Goal: Task Accomplishment & Management: Complete application form

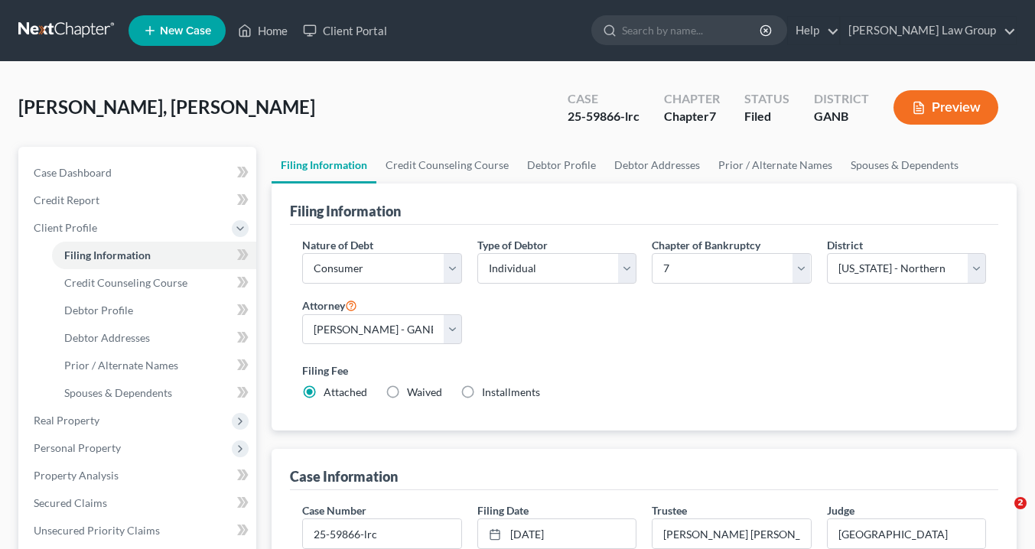
select select "1"
select select "0"
select select "19"
select select "0"
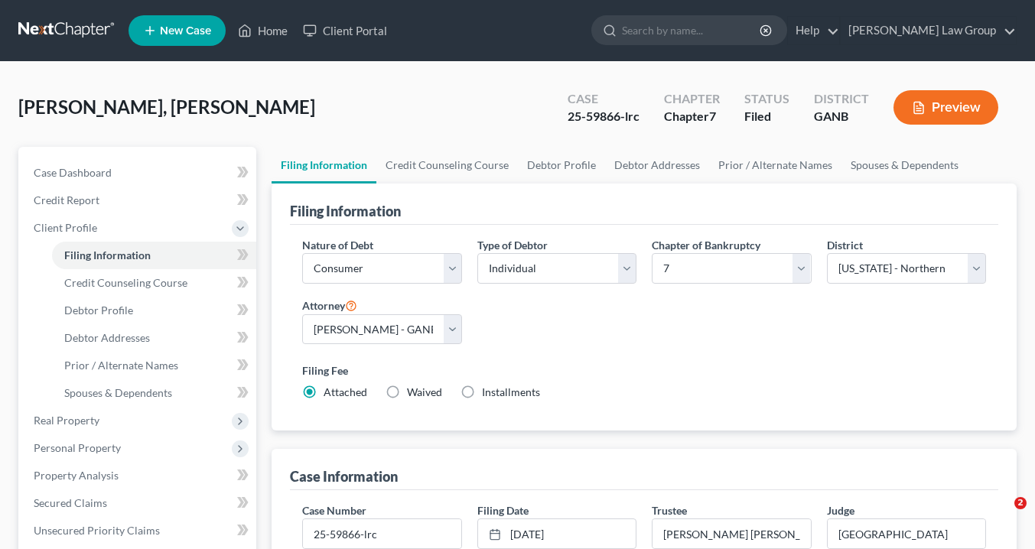
select select "10"
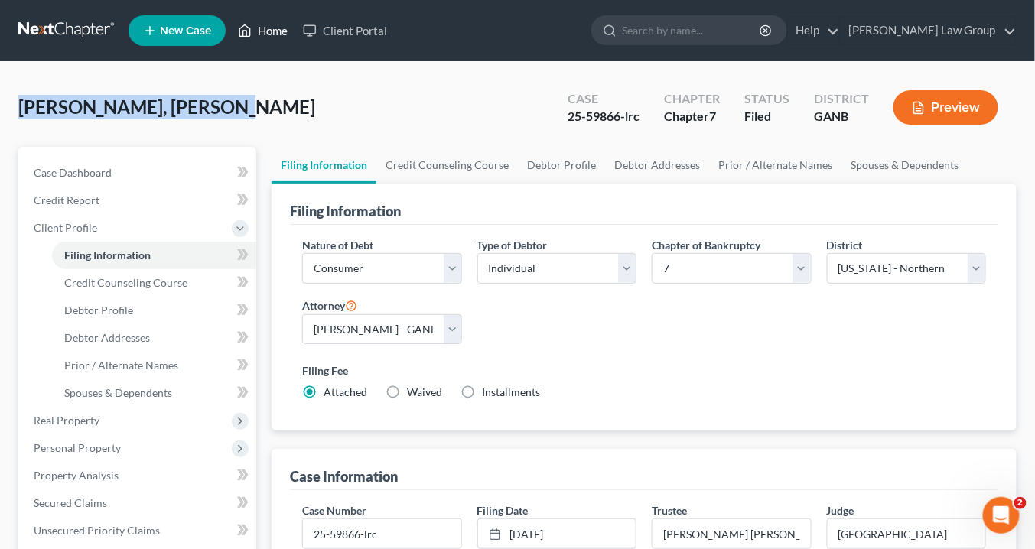
click at [278, 31] on link "Home" at bounding box center [262, 31] width 65 height 28
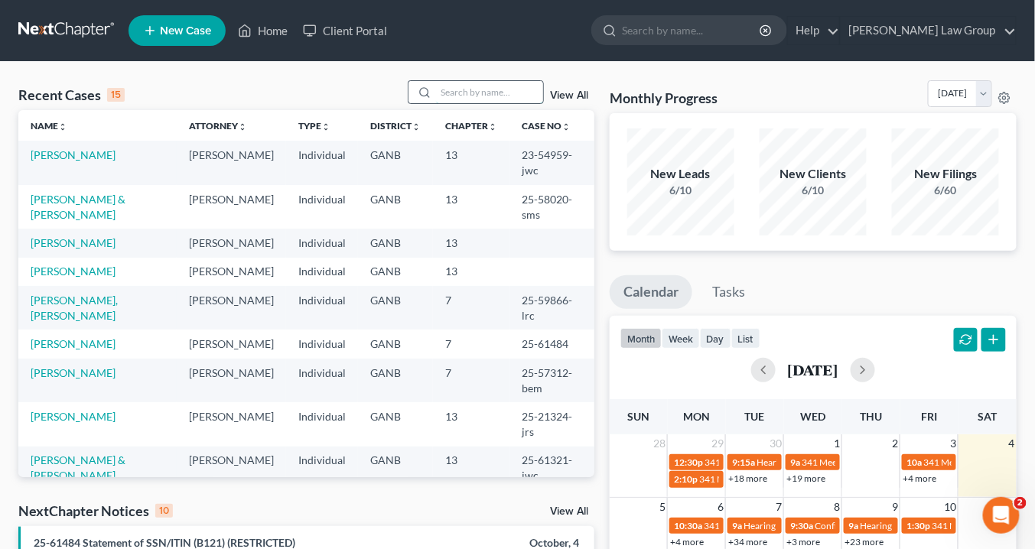
drag, startPoint x: 462, startPoint y: 89, endPoint x: 474, endPoint y: 103, distance: 17.9
click at [467, 93] on input "search" at bounding box center [489, 92] width 107 height 22
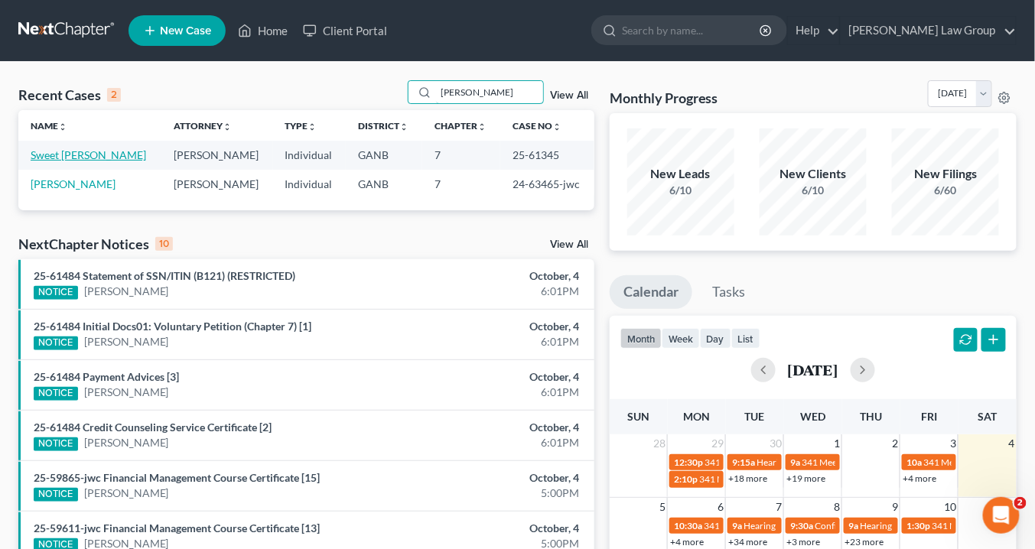
type input "lucas"
click at [104, 152] on link "Sweet [PERSON_NAME]" at bounding box center [89, 154] width 116 height 13
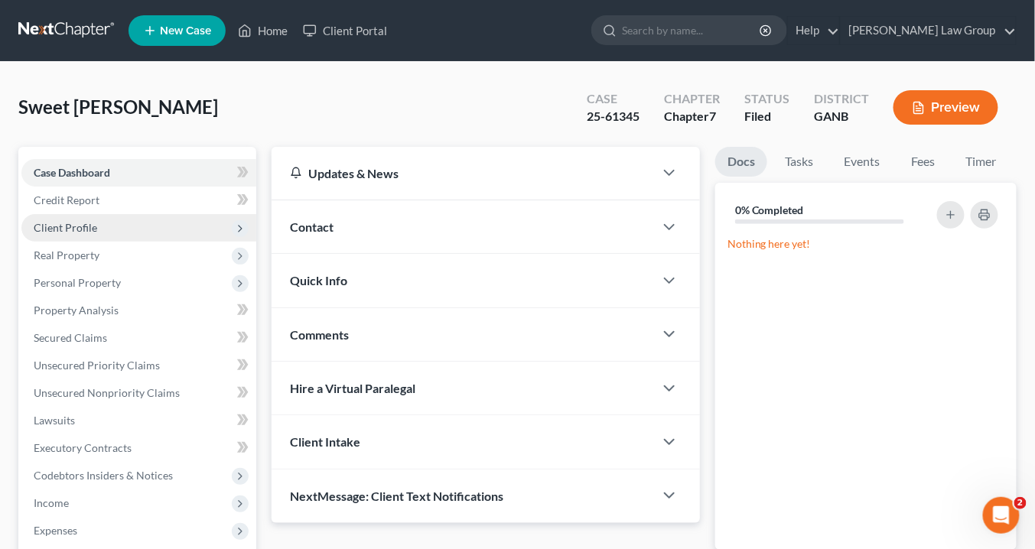
click at [99, 226] on span "Client Profile" at bounding box center [138, 228] width 235 height 28
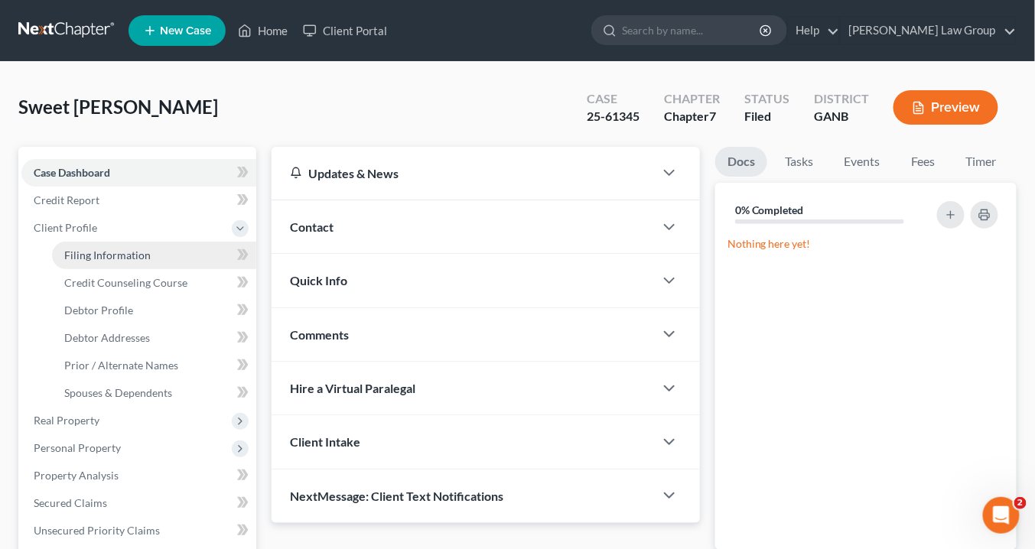
click at [121, 256] on span "Filing Information" at bounding box center [107, 255] width 86 height 13
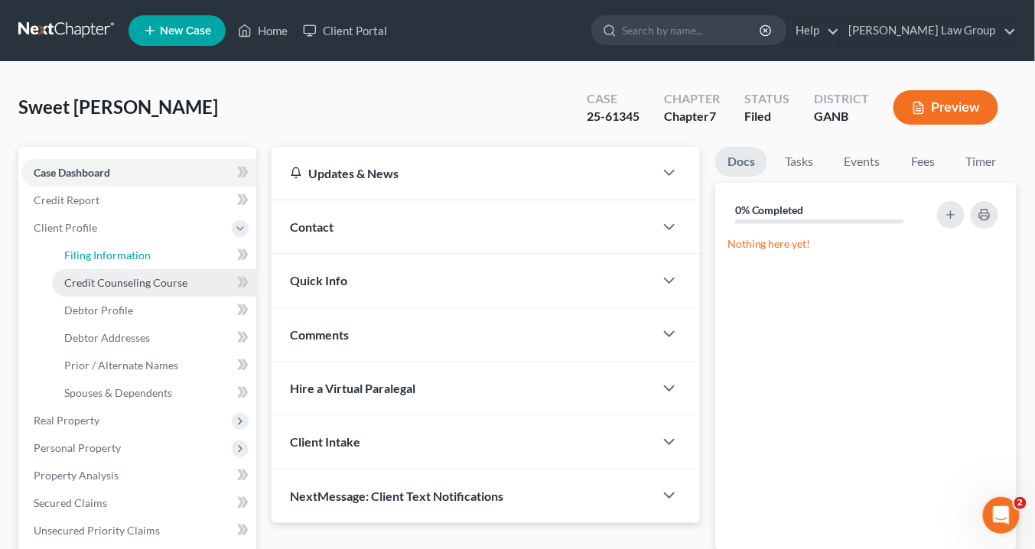
select select "1"
select select "0"
select select "19"
select select "0"
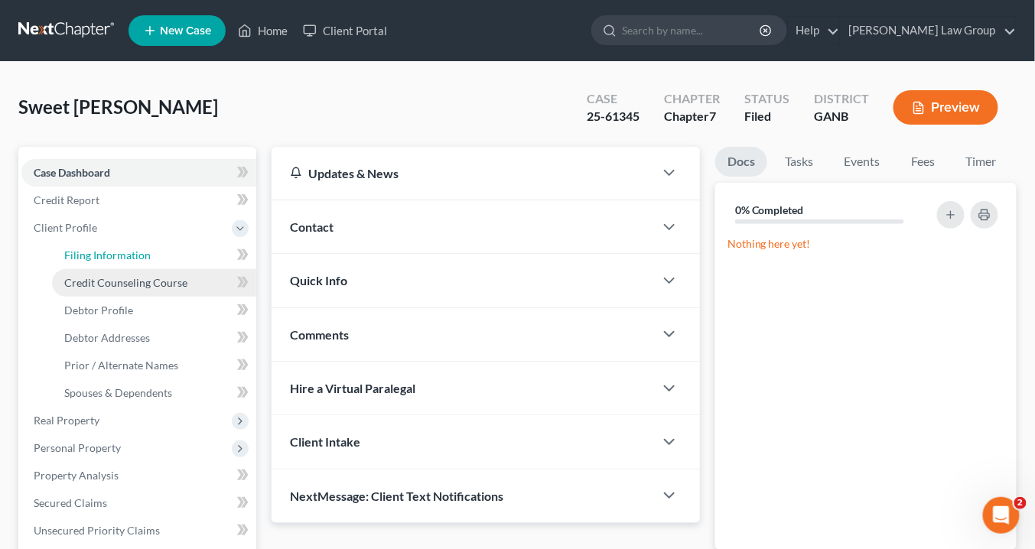
select select "10"
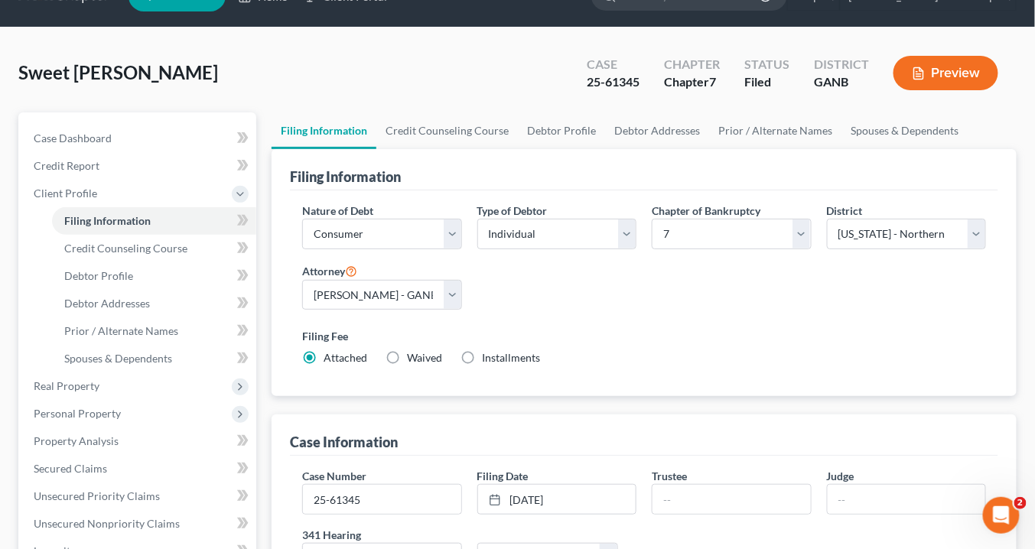
scroll to position [61, 0]
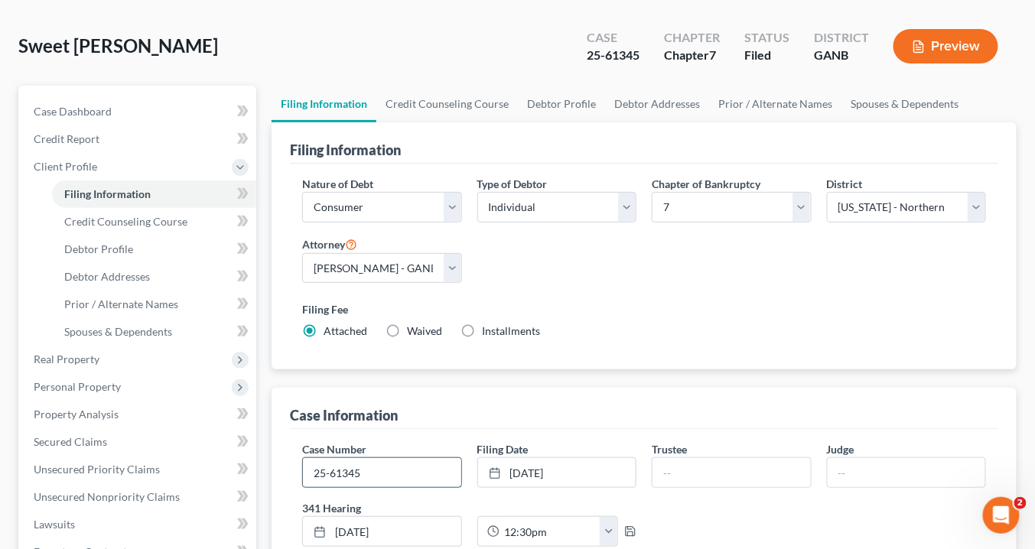
click at [386, 478] on input "25-61345" at bounding box center [382, 472] width 158 height 29
type input "25-61345-pwb"
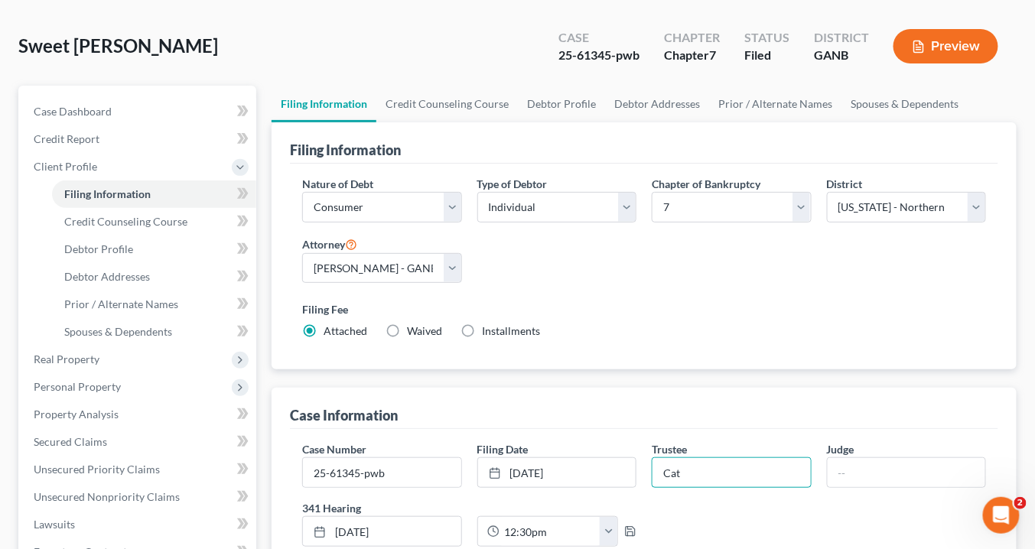
type input "Cathy L. Scarver"
click at [838, 471] on input "text" at bounding box center [907, 472] width 158 height 29
drag, startPoint x: 768, startPoint y: 461, endPoint x: 689, endPoint y: 455, distance: 79.7
click at [689, 457] on div "Case Number 25-61345-pwb Filing Date 10/2/2025 close Date 10/2/2025 Time 12:00 …" at bounding box center [644, 500] width 699 height 118
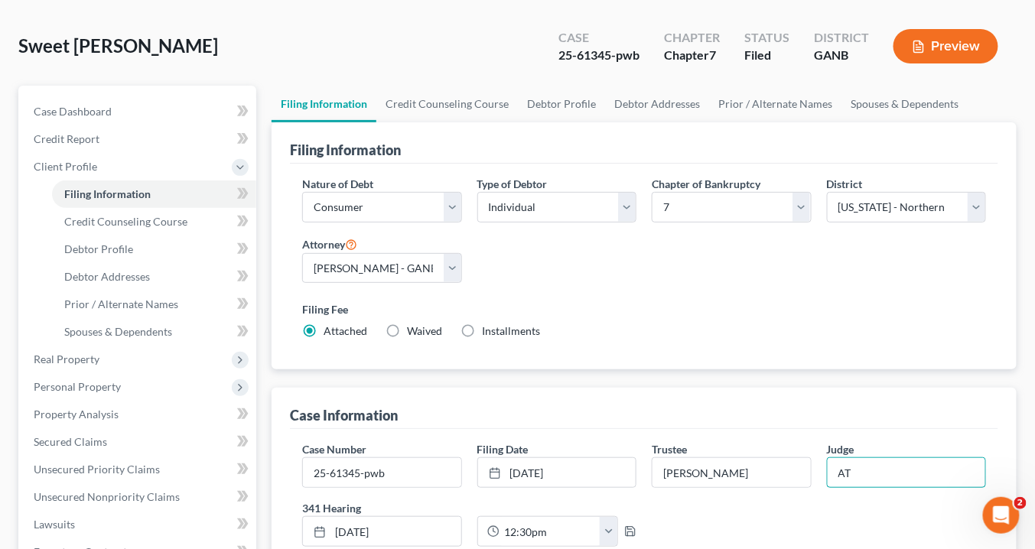
type input "ATLANTA"
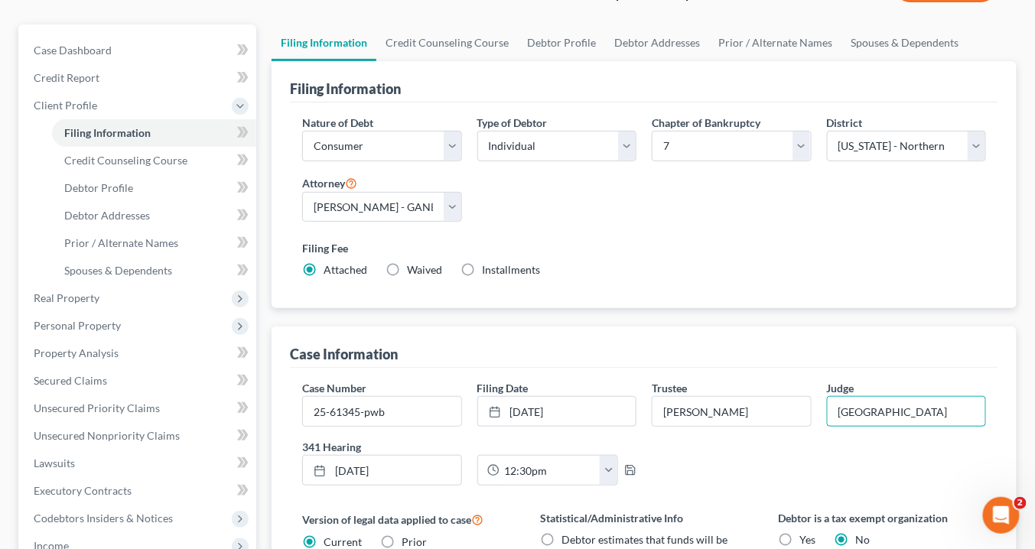
scroll to position [0, 0]
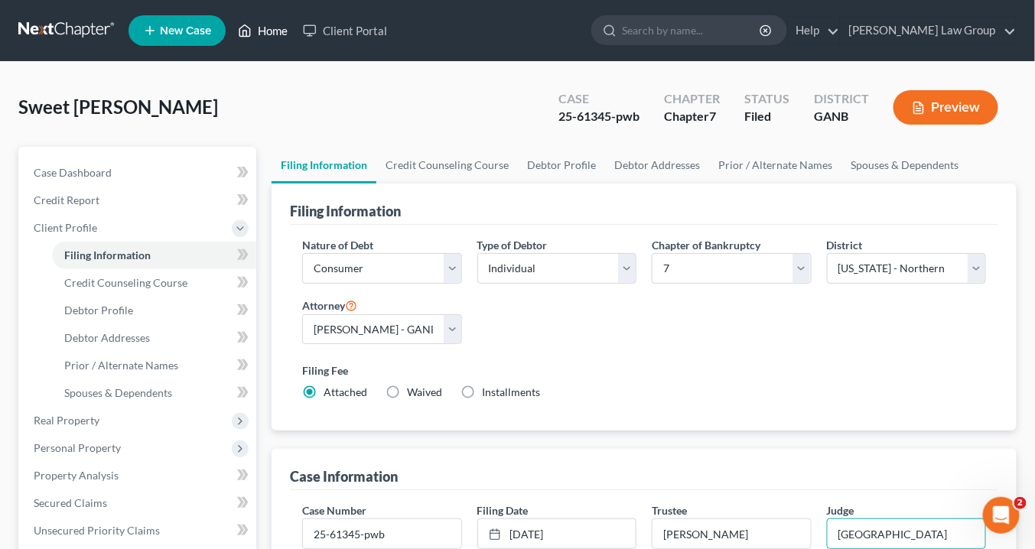
click at [274, 31] on link "Home" at bounding box center [262, 31] width 65 height 28
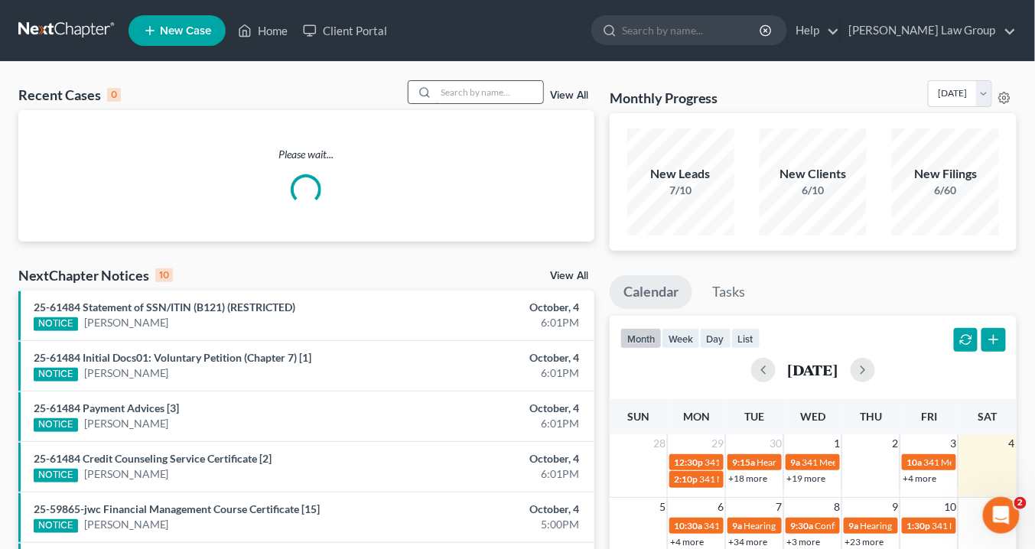
click at [470, 93] on input "search" at bounding box center [489, 92] width 107 height 22
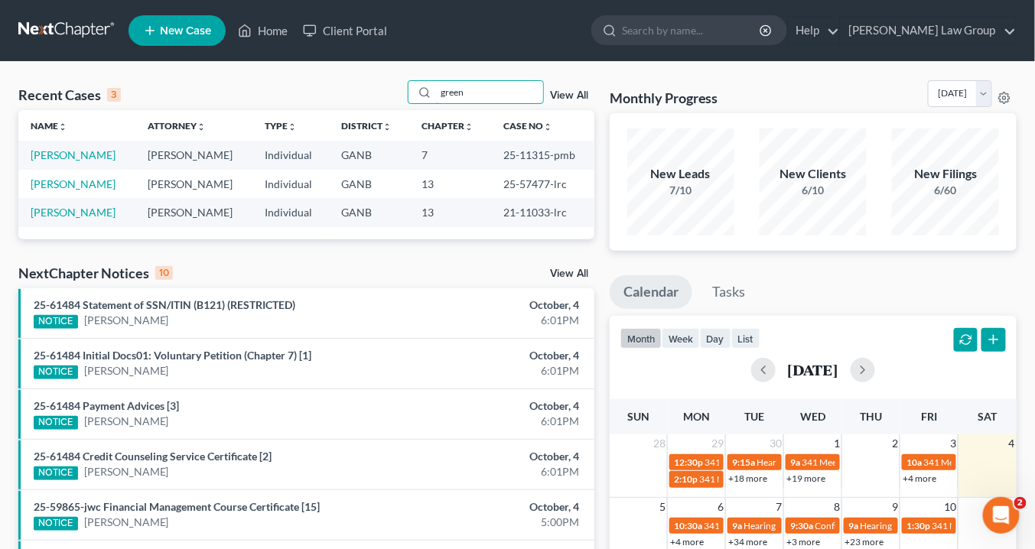
type input "green"
drag, startPoint x: 549, startPoint y: 152, endPoint x: 502, endPoint y: 151, distance: 46.7
click at [500, 151] on td "25-11315-pmb" at bounding box center [542, 155] width 103 height 28
copy td "25-11315"
click at [80, 152] on link "[PERSON_NAME]" at bounding box center [73, 154] width 85 height 13
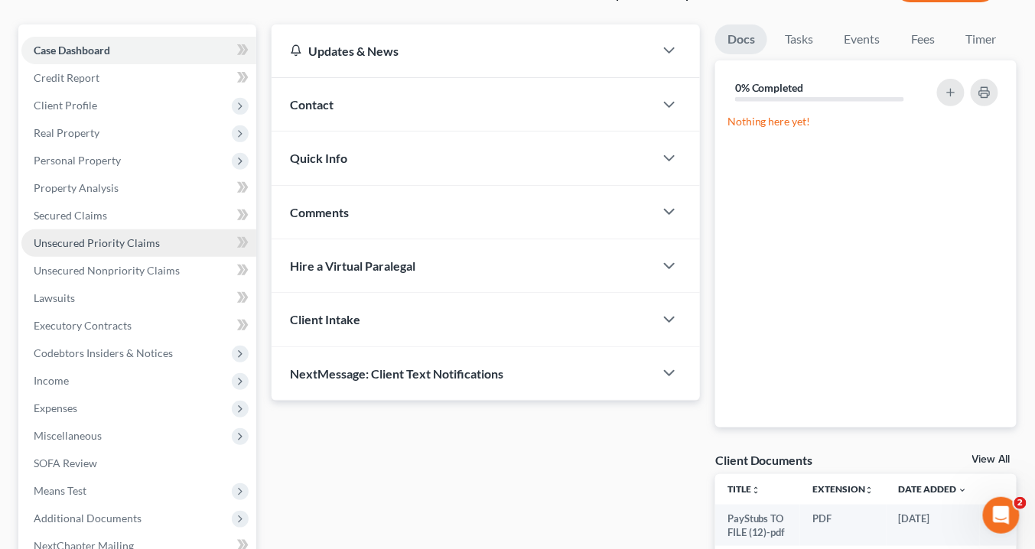
scroll to position [245, 0]
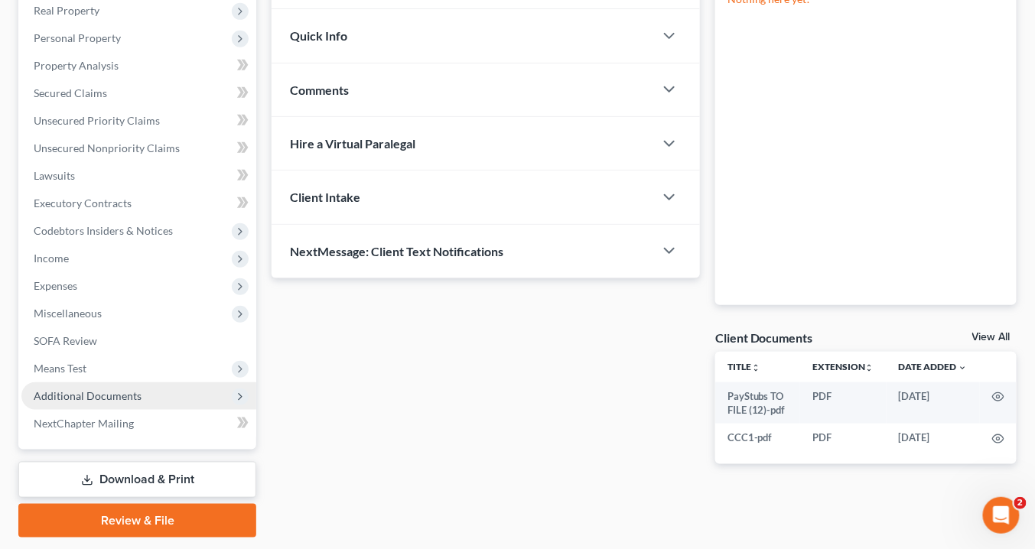
click at [133, 393] on span "Additional Documents" at bounding box center [88, 395] width 108 height 13
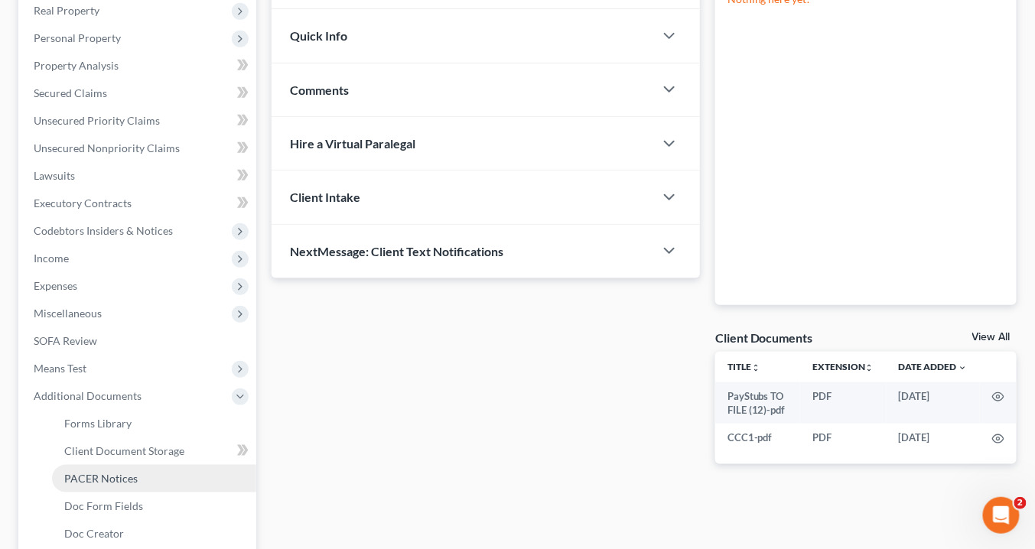
click at [137, 474] on link "PACER Notices" at bounding box center [154, 479] width 204 height 28
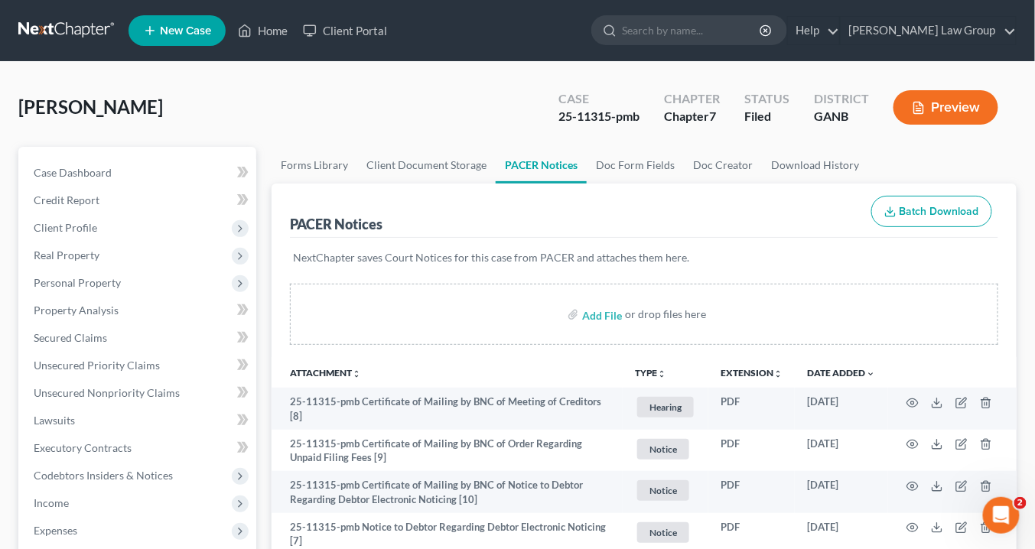
scroll to position [61, 0]
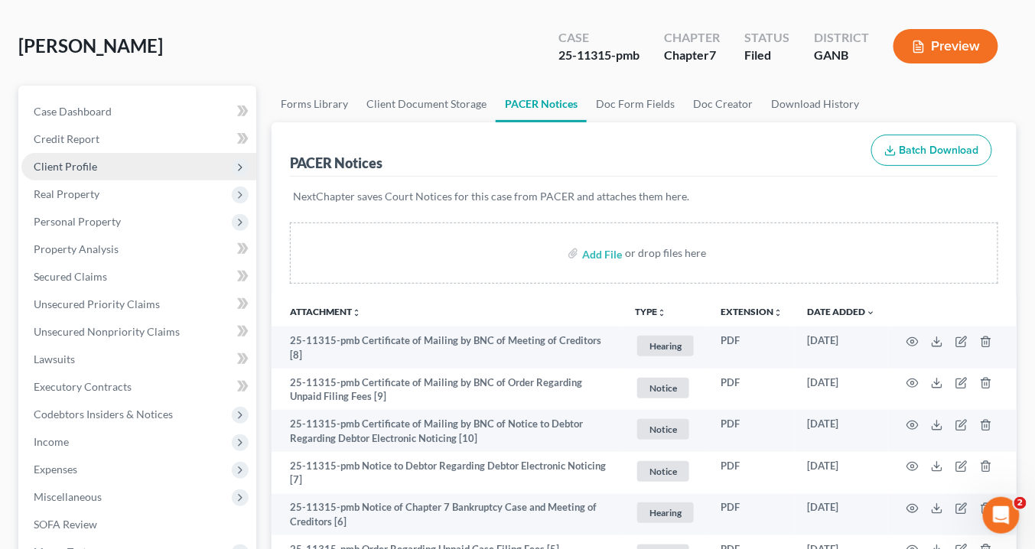
click at [58, 168] on span "Client Profile" at bounding box center [65, 166] width 63 height 13
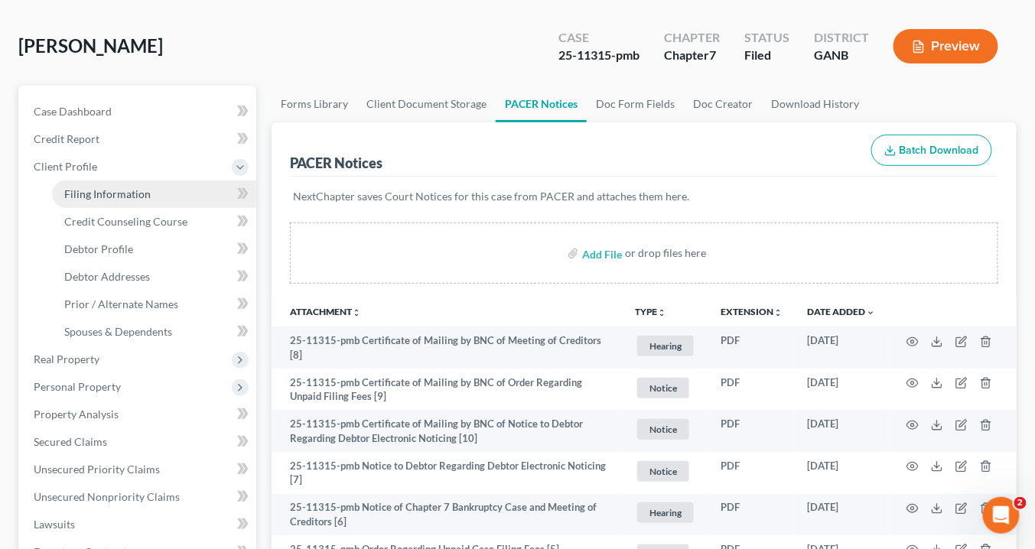
click at [73, 189] on span "Filing Information" at bounding box center [107, 193] width 86 height 13
select select "1"
select select "0"
select select "19"
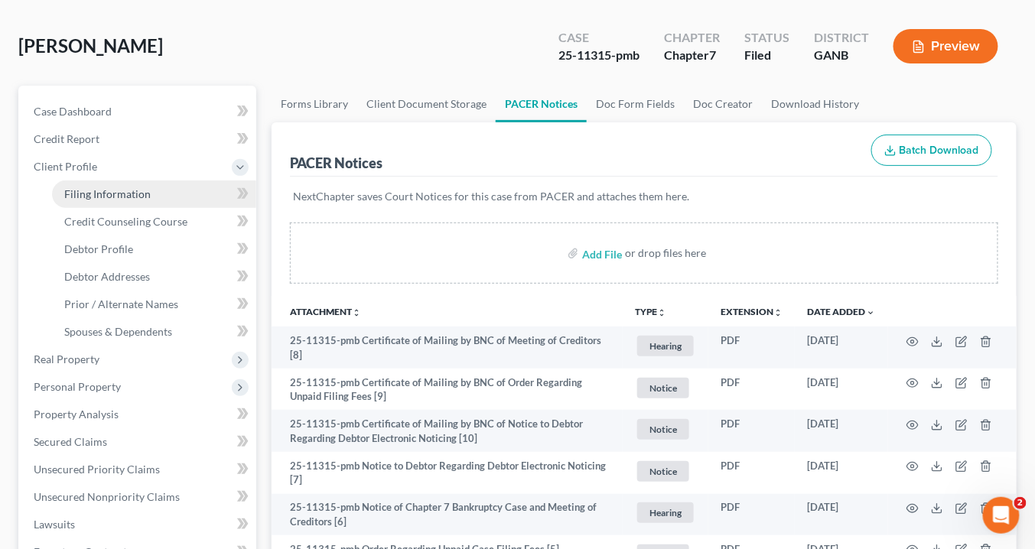
select select "0"
select select "10"
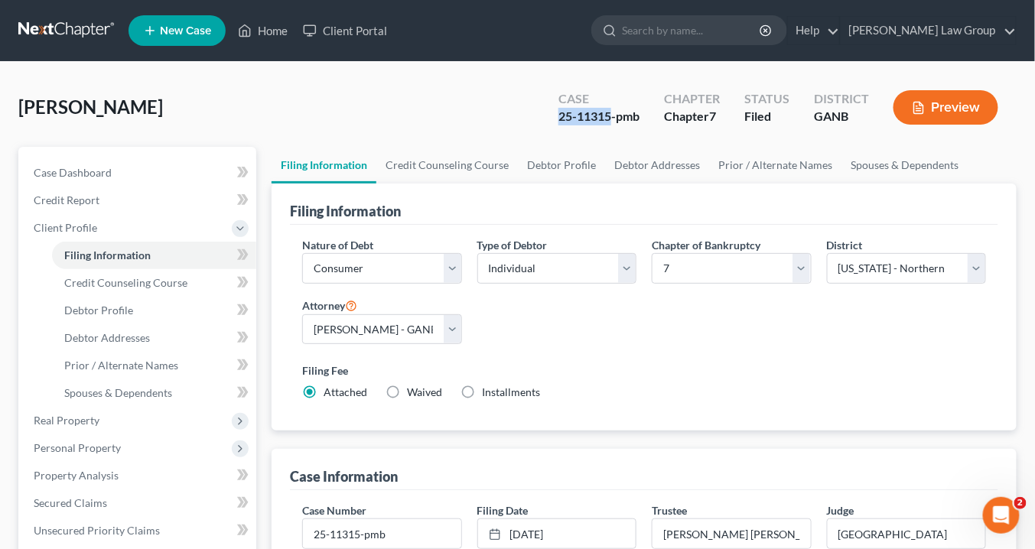
drag, startPoint x: 614, startPoint y: 114, endPoint x: 559, endPoint y: 118, distance: 54.4
click at [551, 117] on div "Case 25-11315-pmb" at bounding box center [599, 108] width 106 height 45
copy div "25-11315"
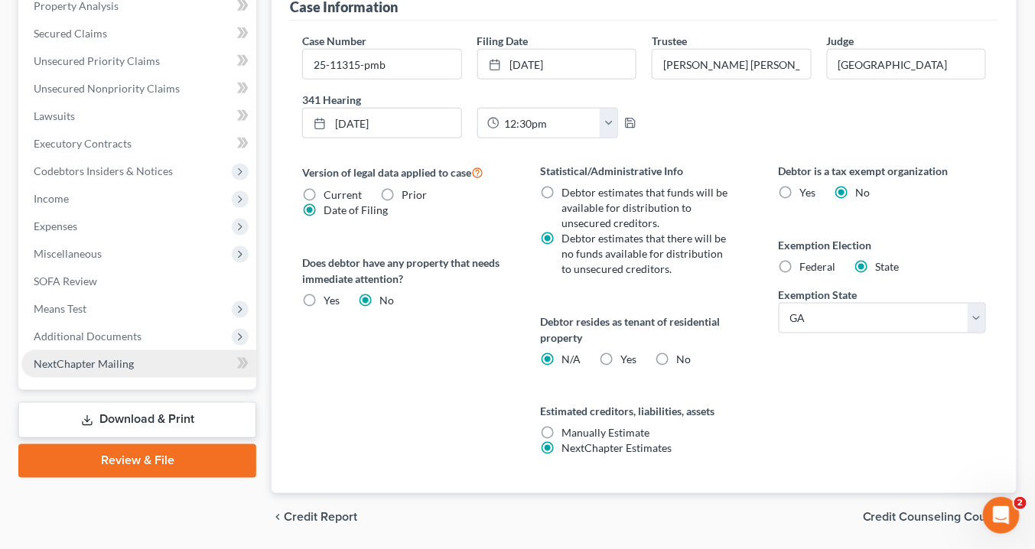
scroll to position [490, 0]
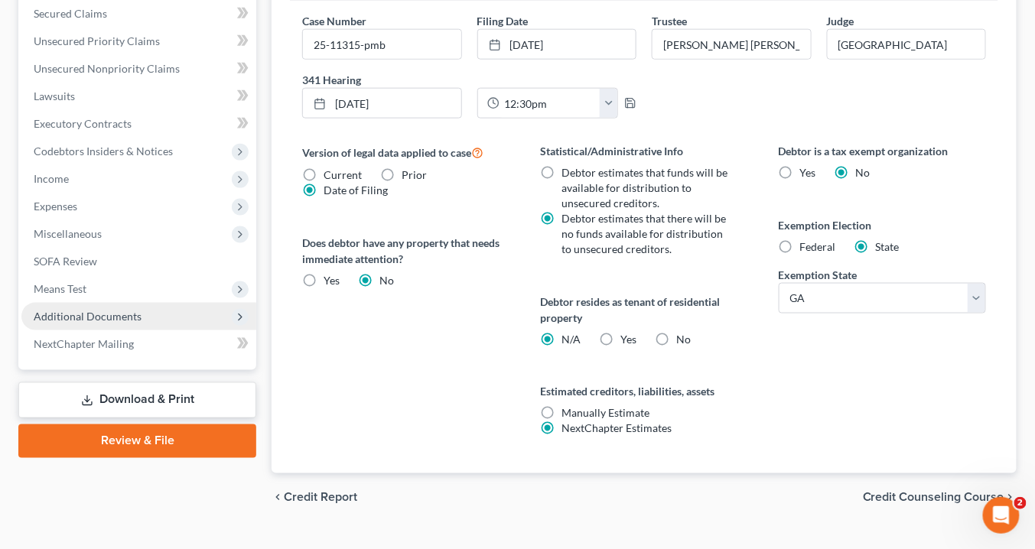
click at [138, 307] on span "Additional Documents" at bounding box center [138, 317] width 235 height 28
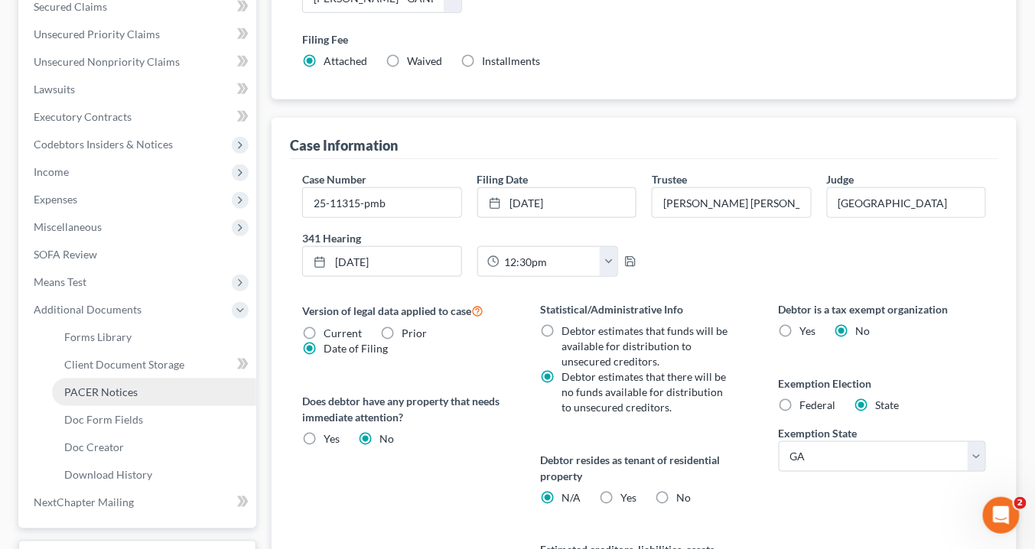
scroll to position [324, 0]
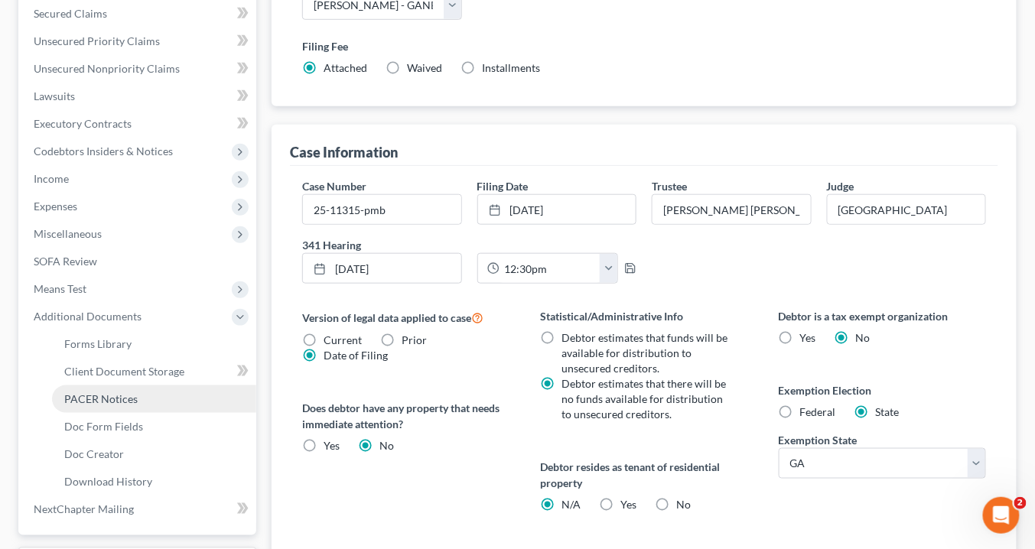
click at [135, 400] on span "PACER Notices" at bounding box center [100, 398] width 73 height 13
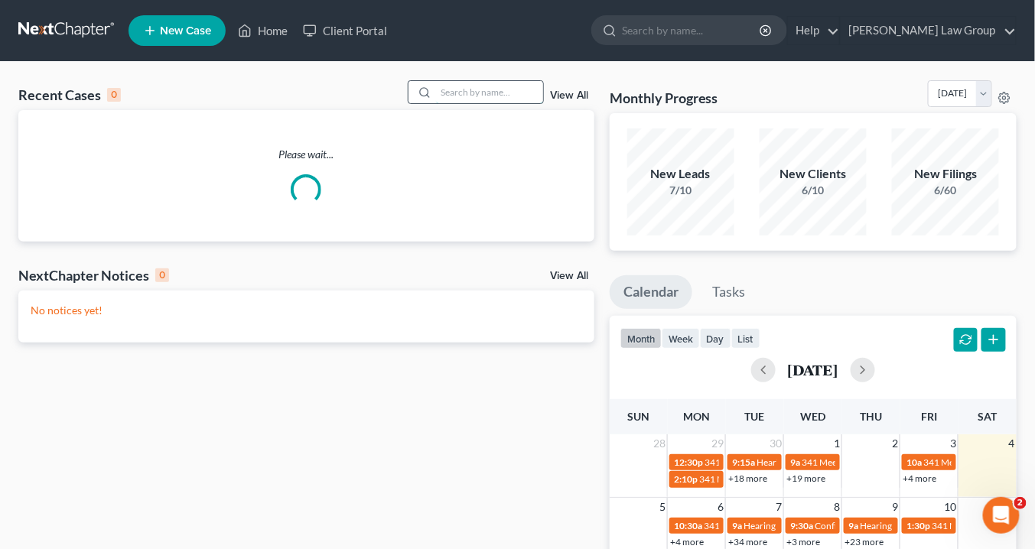
click at [451, 92] on input "search" at bounding box center [489, 92] width 107 height 22
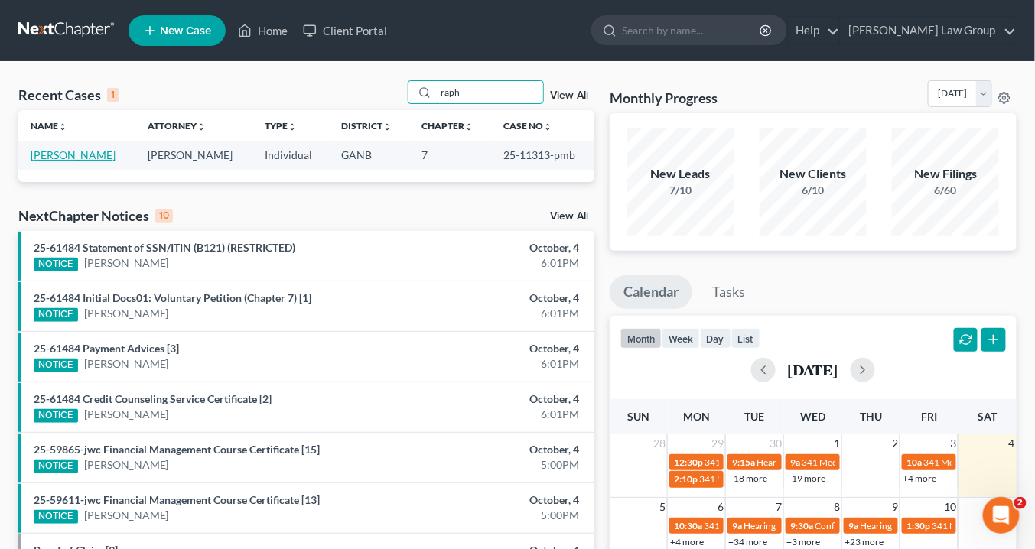
type input "raph"
click at [99, 151] on link "[PERSON_NAME]" at bounding box center [73, 154] width 85 height 13
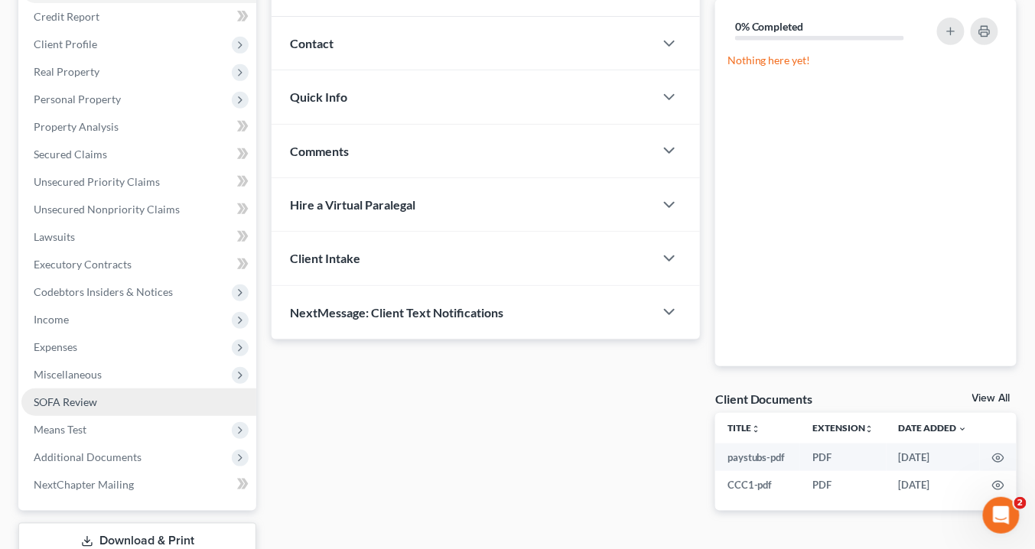
scroll to position [289, 0]
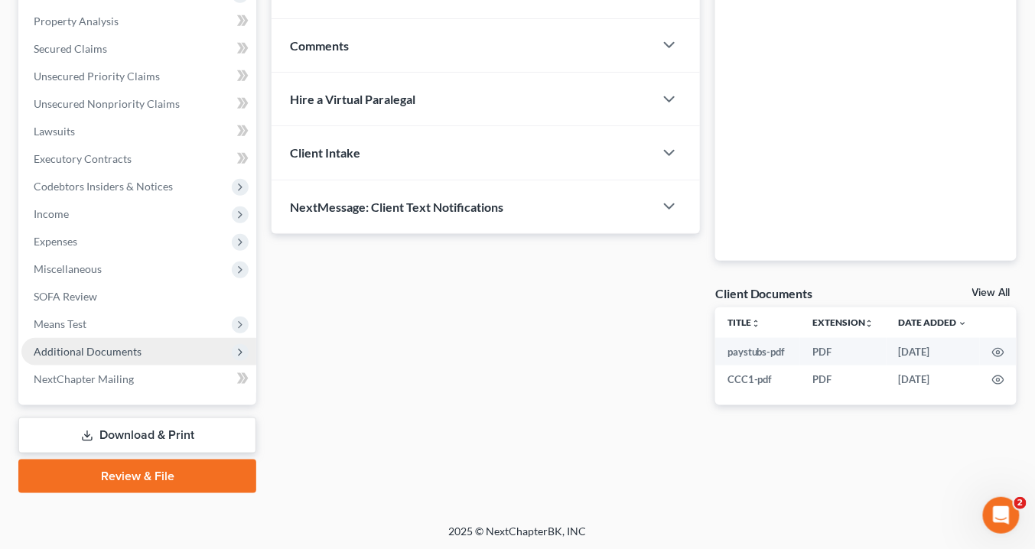
click at [113, 350] on span "Additional Documents" at bounding box center [88, 351] width 108 height 13
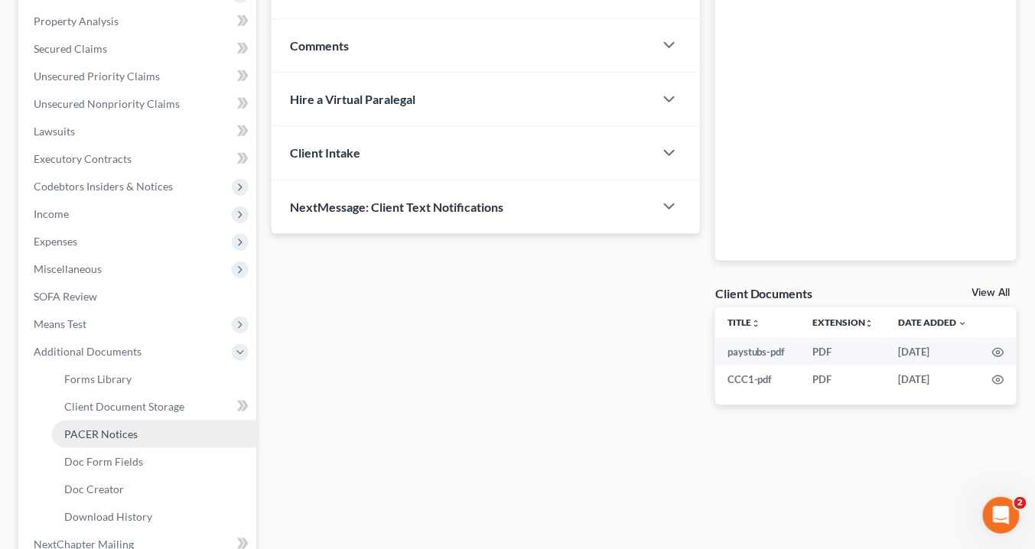
click at [142, 429] on link "PACER Notices" at bounding box center [154, 435] width 204 height 28
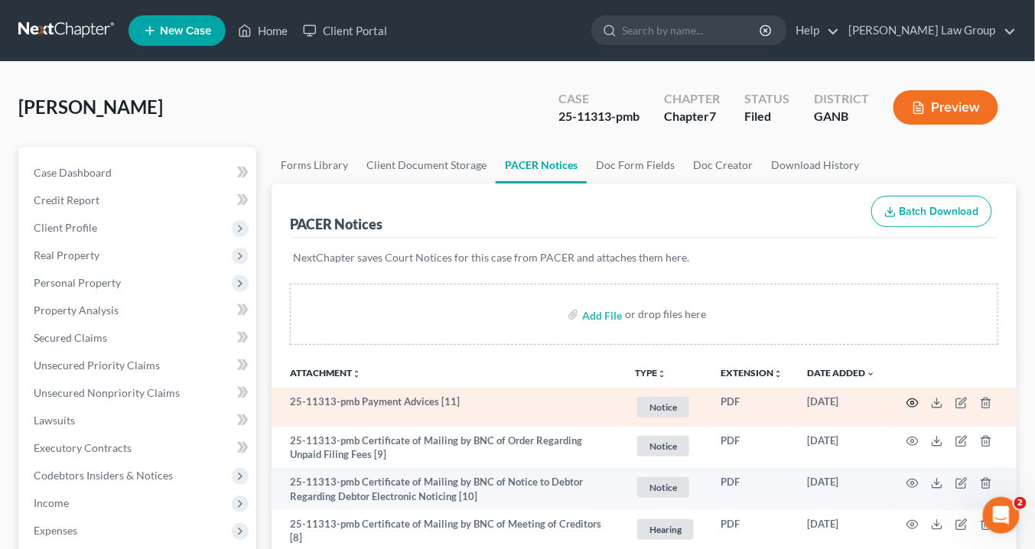
click at [913, 403] on icon "button" at bounding box center [913, 403] width 12 height 12
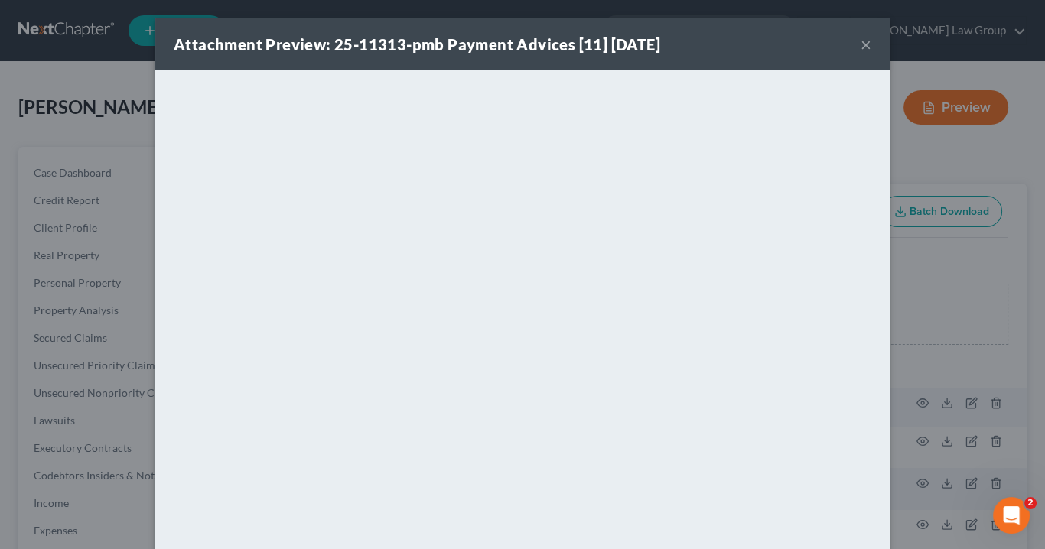
click at [861, 46] on button "×" at bounding box center [866, 44] width 11 height 18
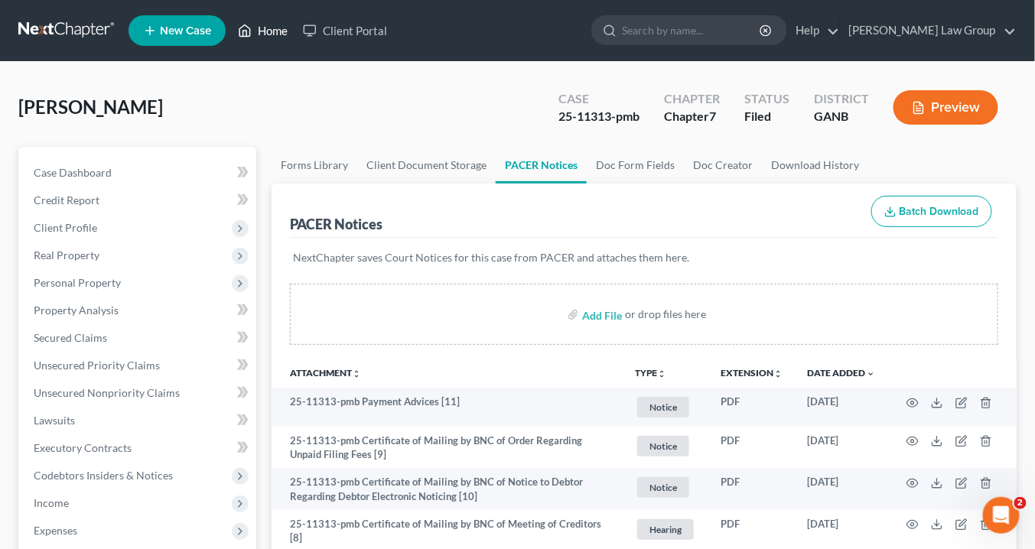
click at [273, 32] on link "Home" at bounding box center [262, 31] width 65 height 28
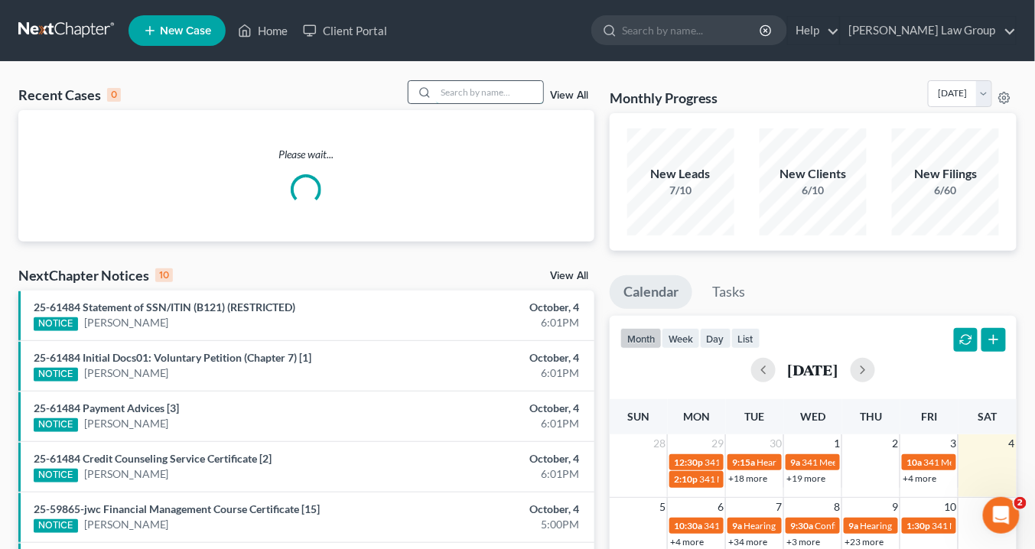
click at [453, 93] on input "search" at bounding box center [489, 92] width 107 height 22
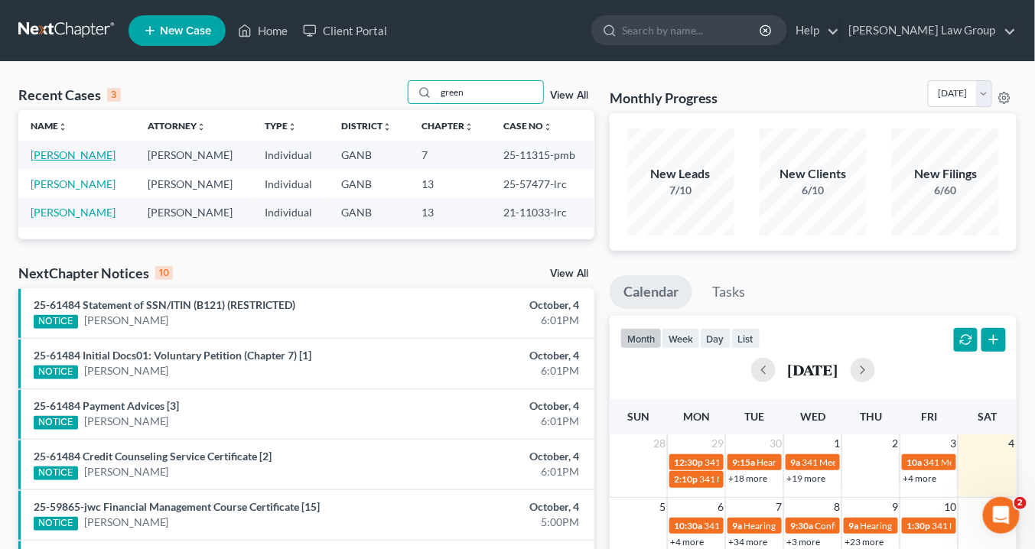
type input "green"
click at [68, 155] on link "[PERSON_NAME]" at bounding box center [73, 154] width 85 height 13
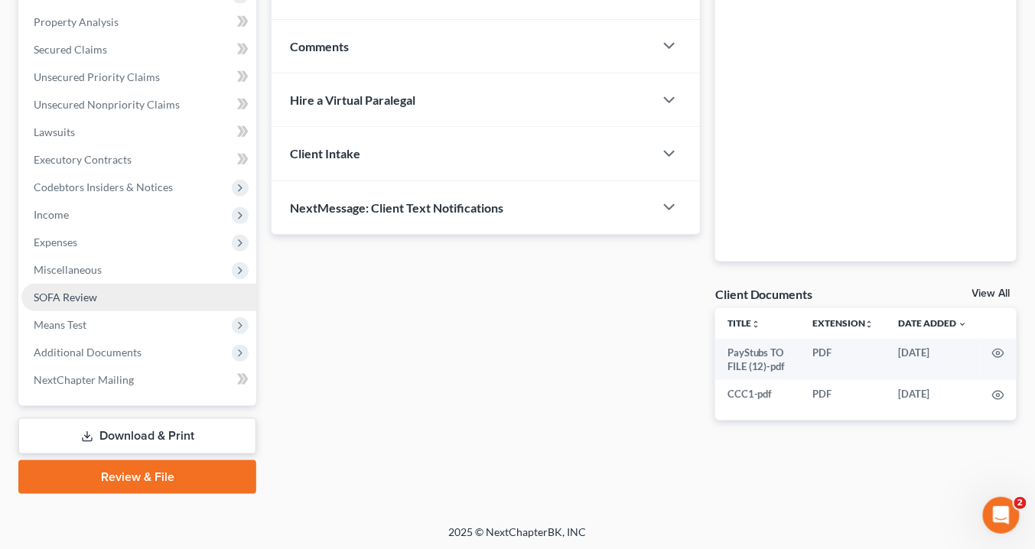
scroll to position [289, 0]
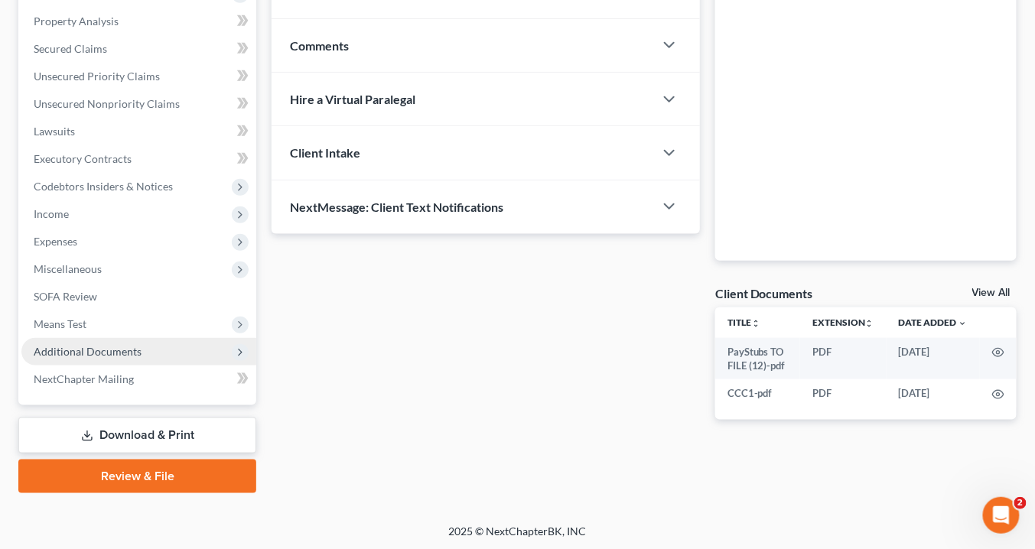
click at [118, 350] on span "Additional Documents" at bounding box center [88, 351] width 108 height 13
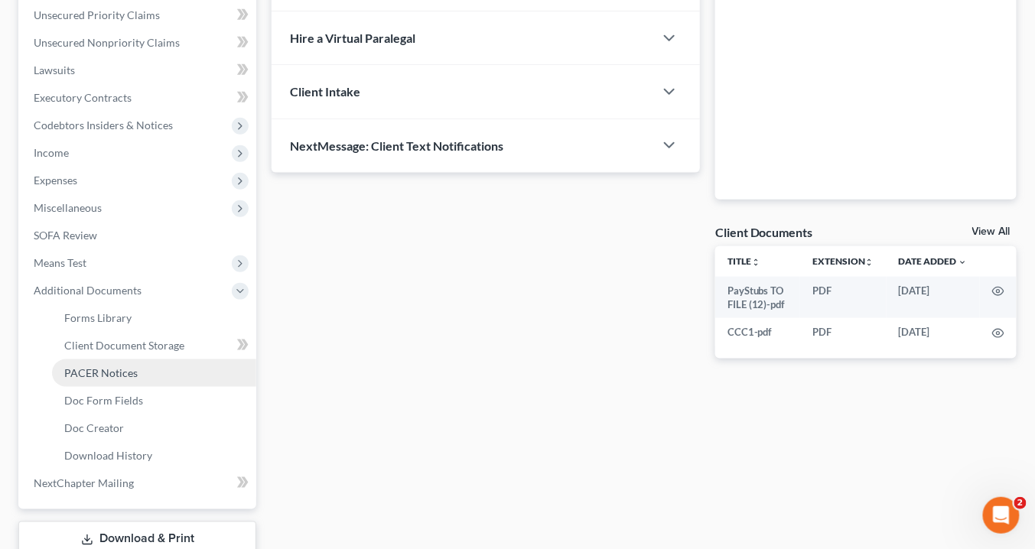
click at [121, 373] on span "PACER Notices" at bounding box center [100, 372] width 73 height 13
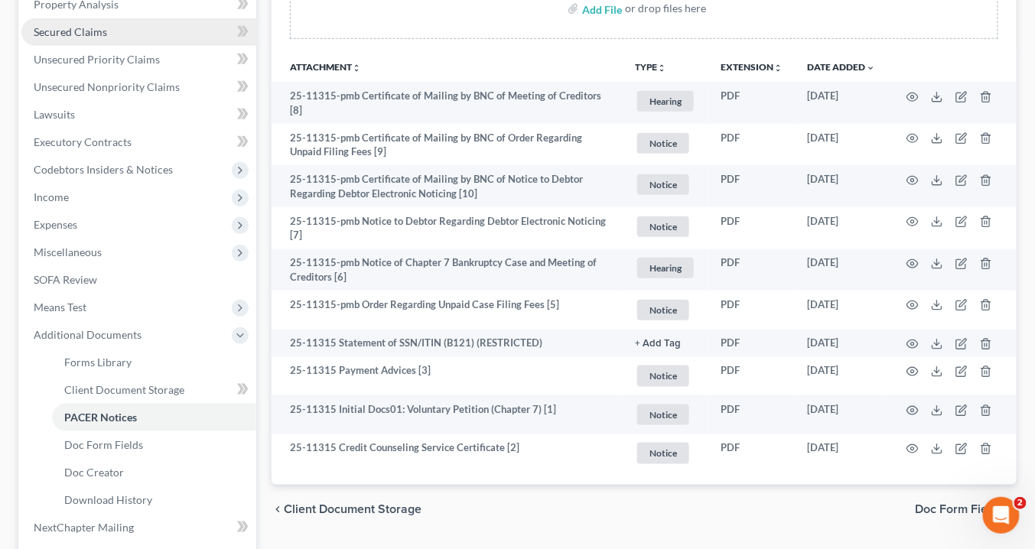
scroll to position [61, 0]
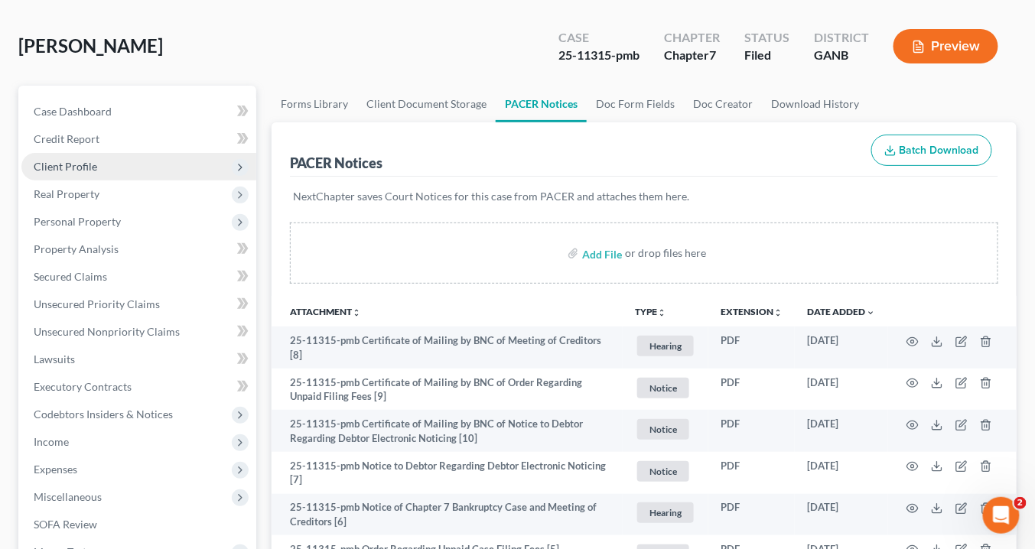
click at [66, 167] on span "Client Profile" at bounding box center [65, 166] width 63 height 13
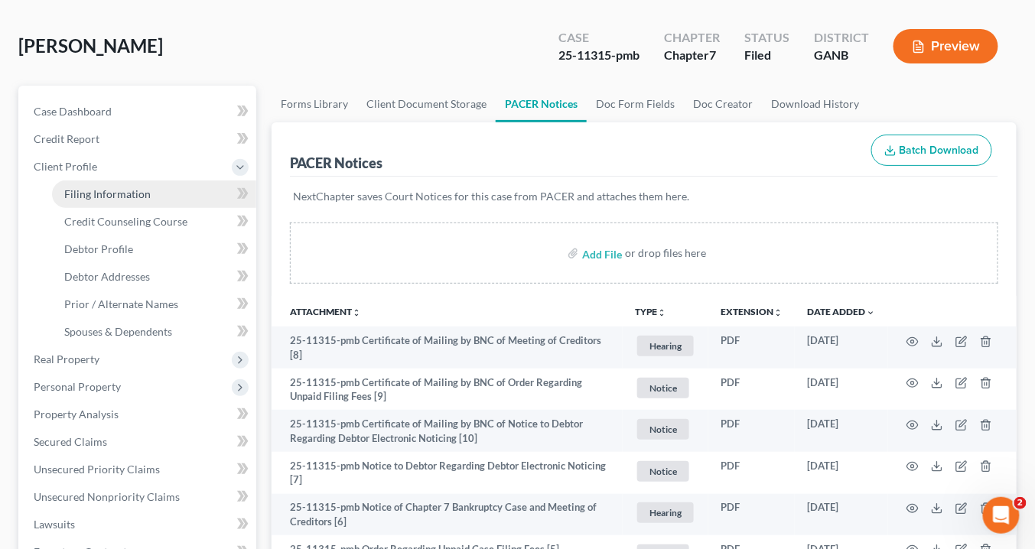
click at [72, 193] on span "Filing Information" at bounding box center [107, 193] width 86 height 13
select select "1"
select select "0"
select select "10"
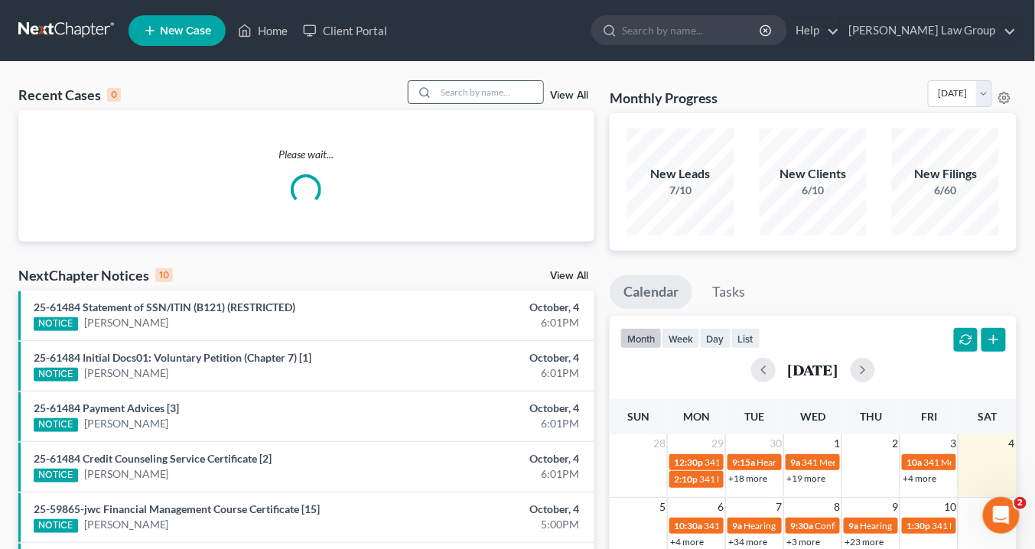
click at [459, 91] on input "search" at bounding box center [489, 92] width 107 height 22
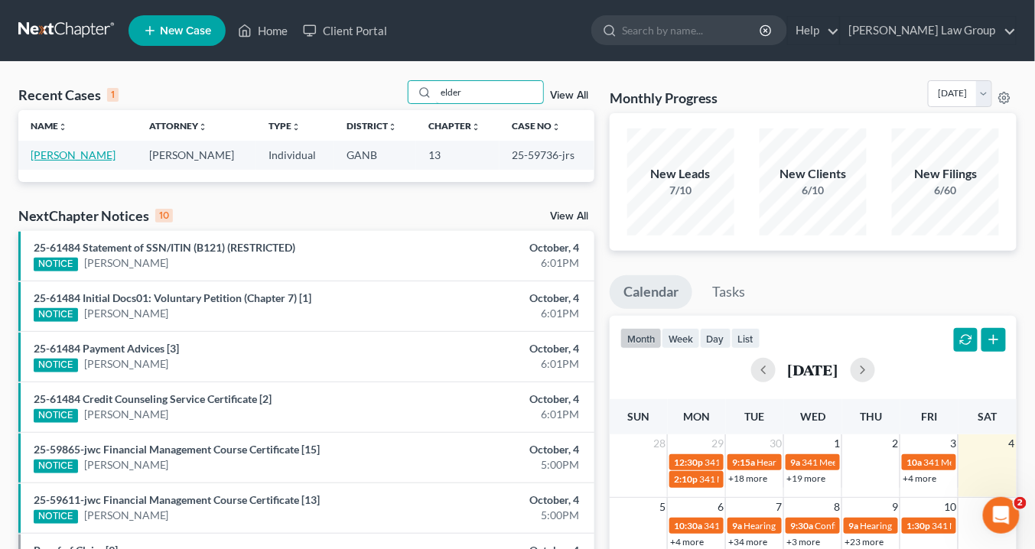
type input "elder"
click at [74, 157] on link "[PERSON_NAME]" at bounding box center [73, 154] width 85 height 13
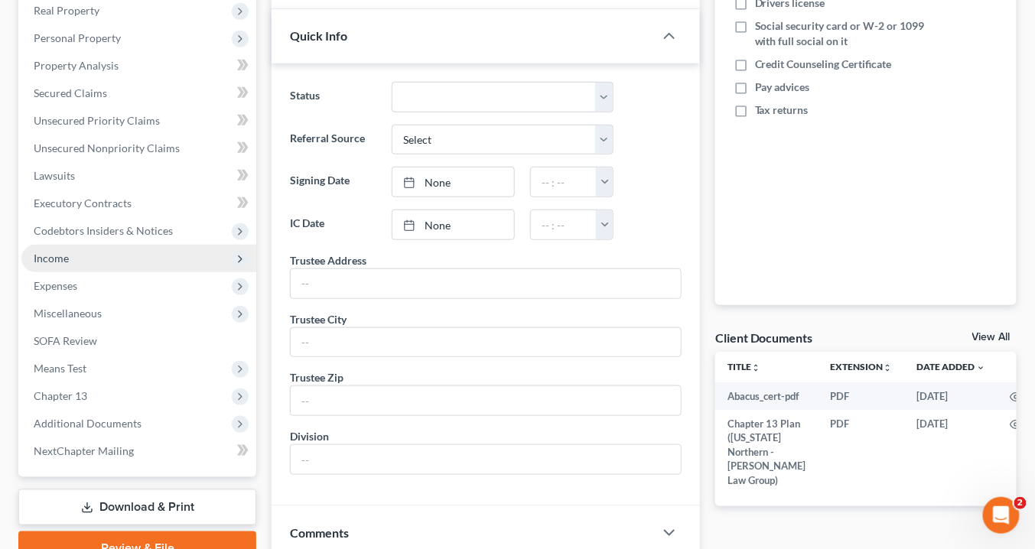
scroll to position [428, 0]
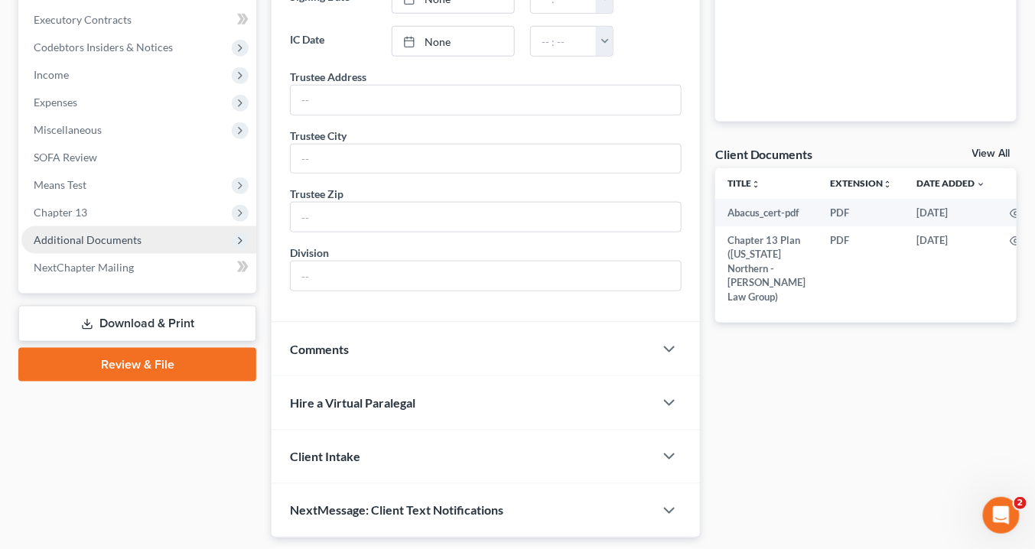
click at [153, 237] on span "Additional Documents" at bounding box center [138, 240] width 235 height 28
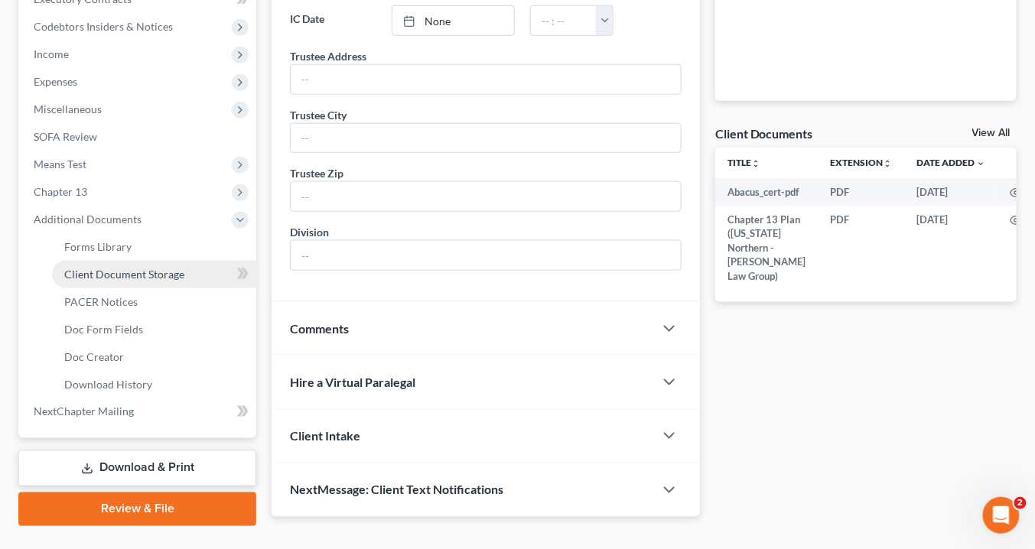
scroll to position [481, 0]
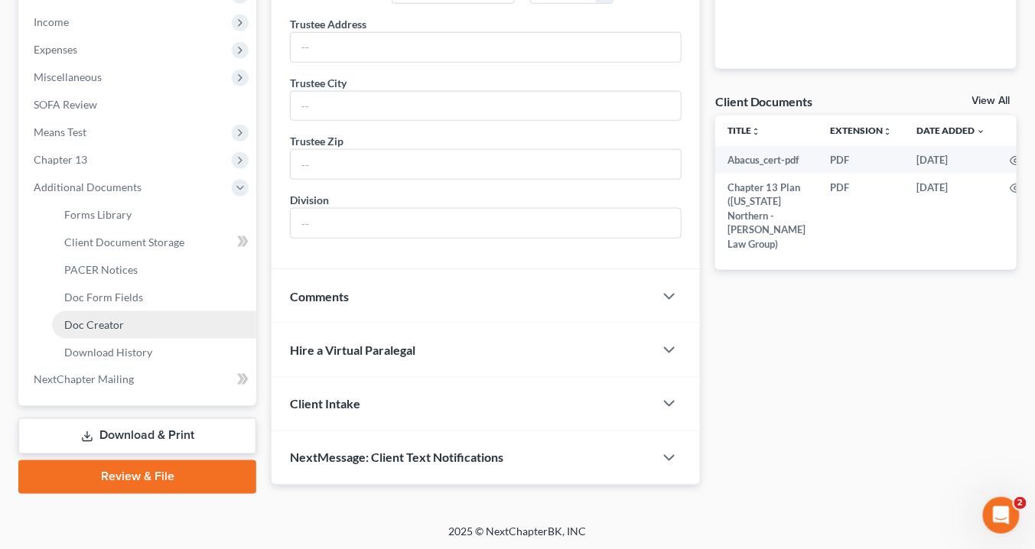
click at [141, 324] on link "Doc Creator" at bounding box center [154, 325] width 204 height 28
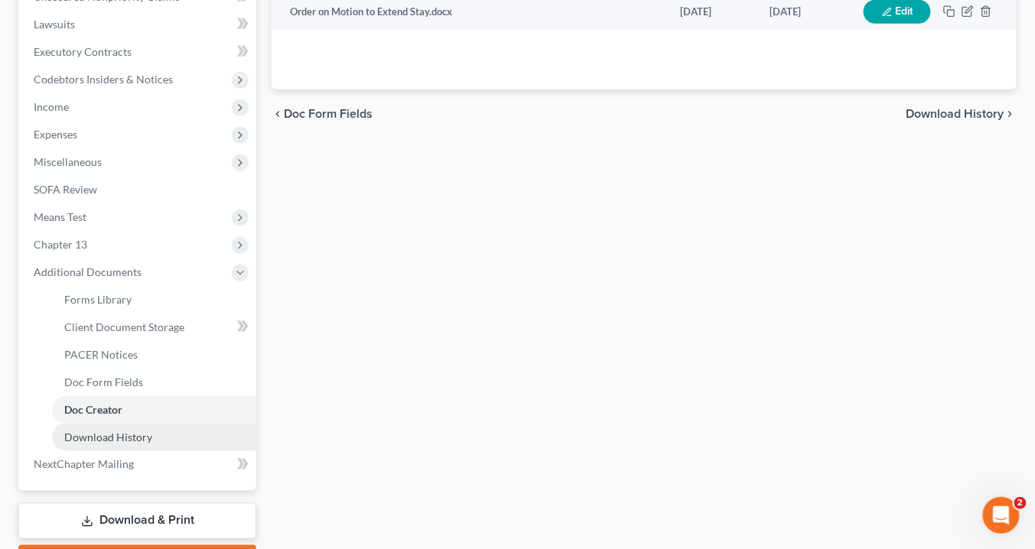
scroll to position [481, 0]
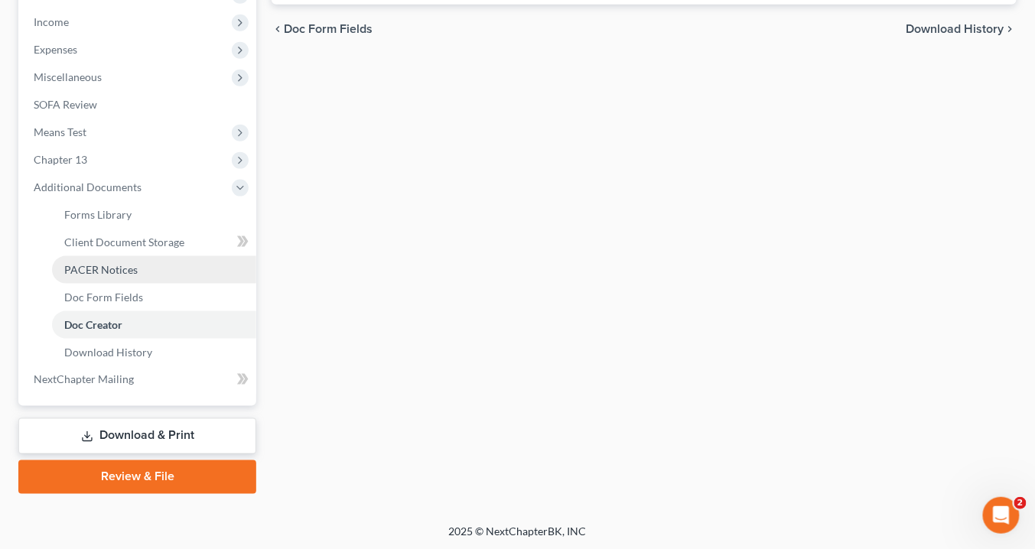
click at [125, 266] on span "PACER Notices" at bounding box center [100, 269] width 73 height 13
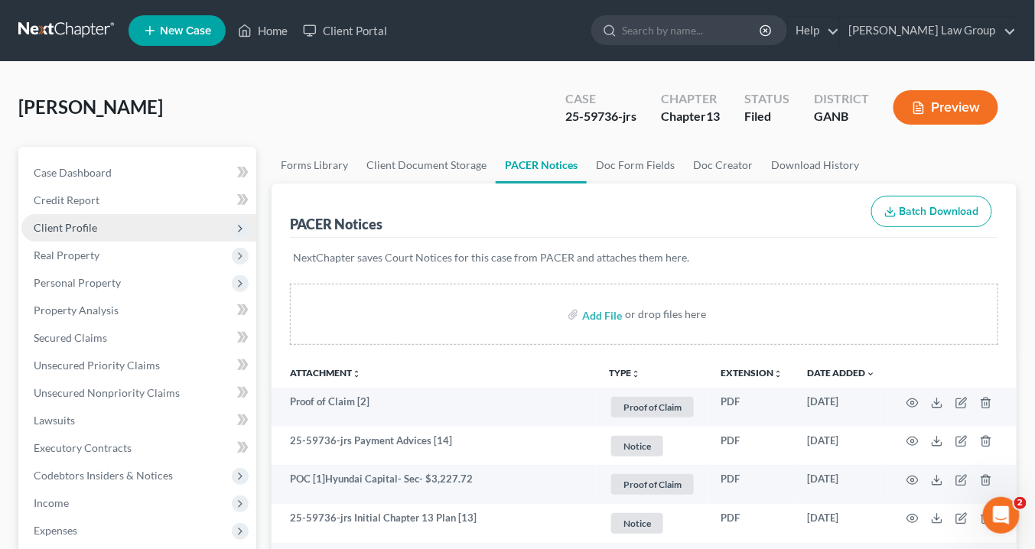
click at [79, 223] on span "Client Profile" at bounding box center [65, 227] width 63 height 13
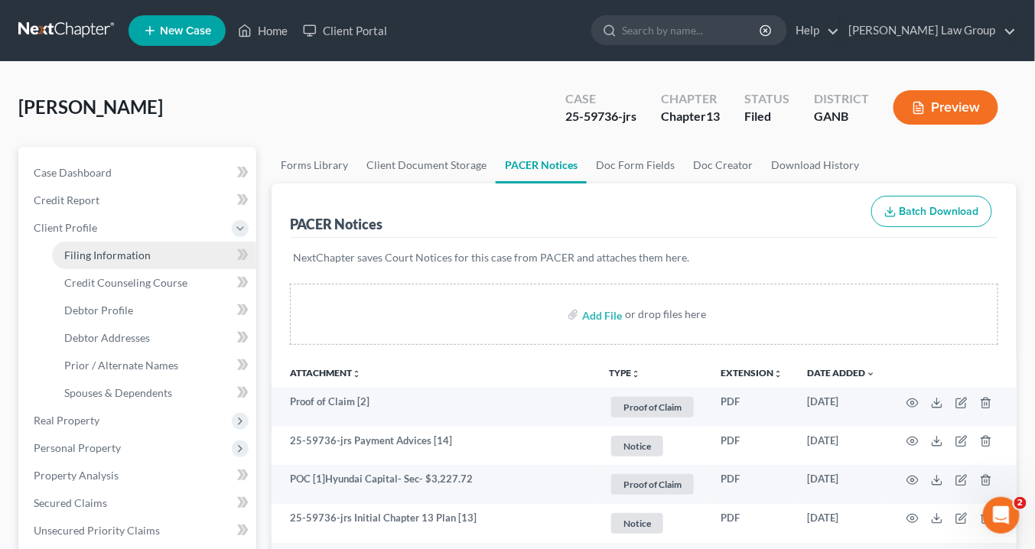
click at [115, 249] on span "Filing Information" at bounding box center [107, 255] width 86 height 13
select select "1"
select select "0"
select select "3"
select select "10"
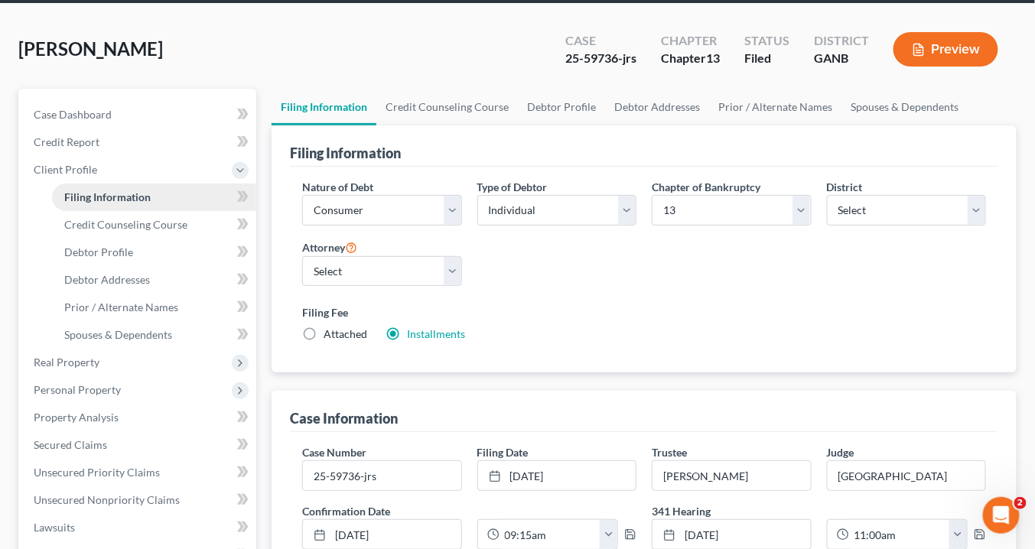
scroll to position [122, 0]
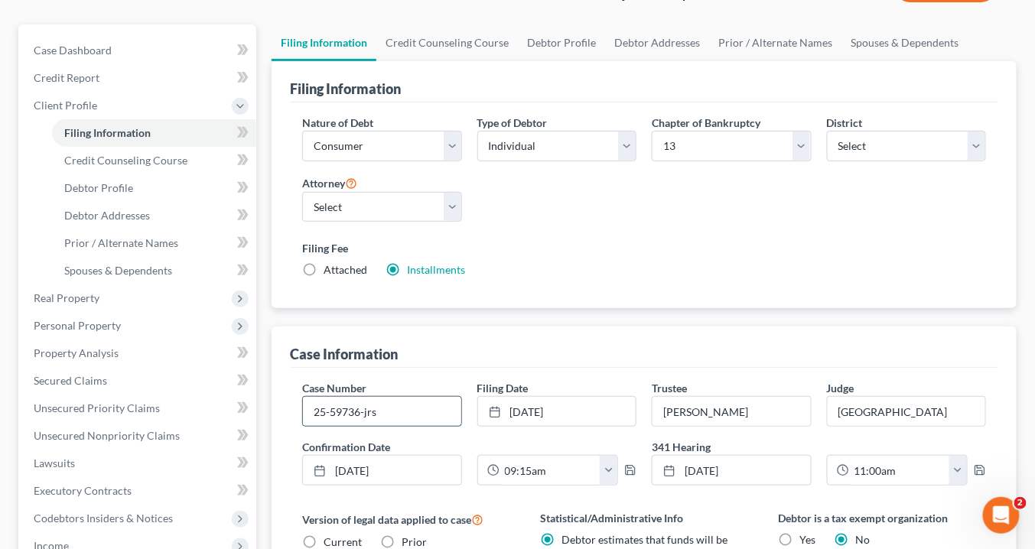
drag, startPoint x: 360, startPoint y: 408, endPoint x: 310, endPoint y: 412, distance: 50.6
click at [304, 413] on input "25-59736-jrs" at bounding box center [382, 411] width 158 height 29
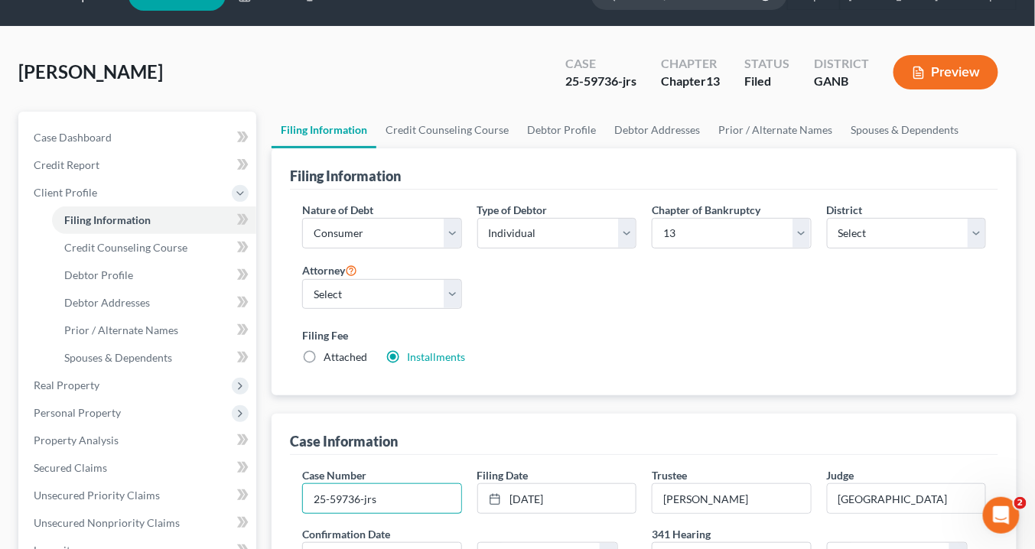
scroll to position [0, 0]
